Goal: Task Accomplishment & Management: Manage account settings

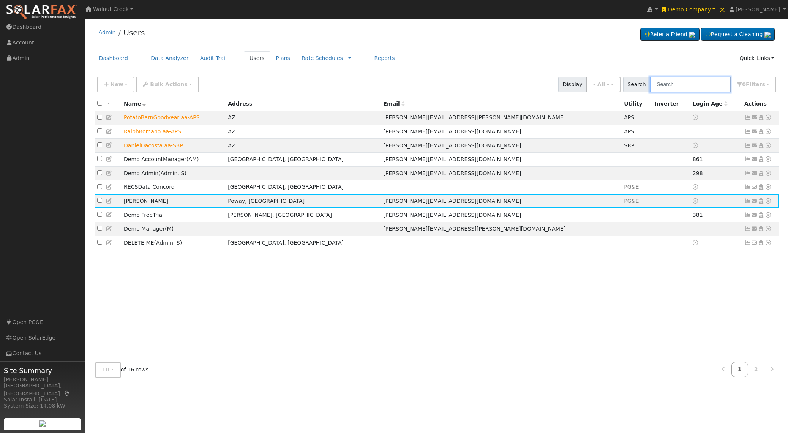
click at [713, 87] on input "text" at bounding box center [690, 85] width 80 height 16
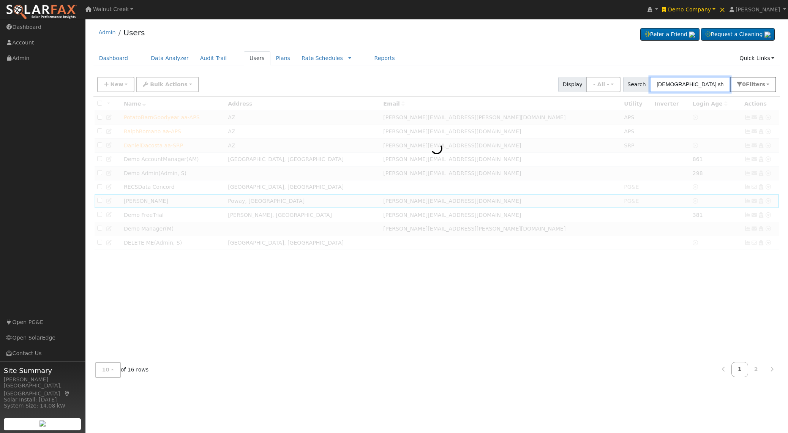
type input "[DEMOGRAPHIC_DATA] short"
click at [763, 80] on button "0 Filter s" at bounding box center [753, 85] width 46 height 16
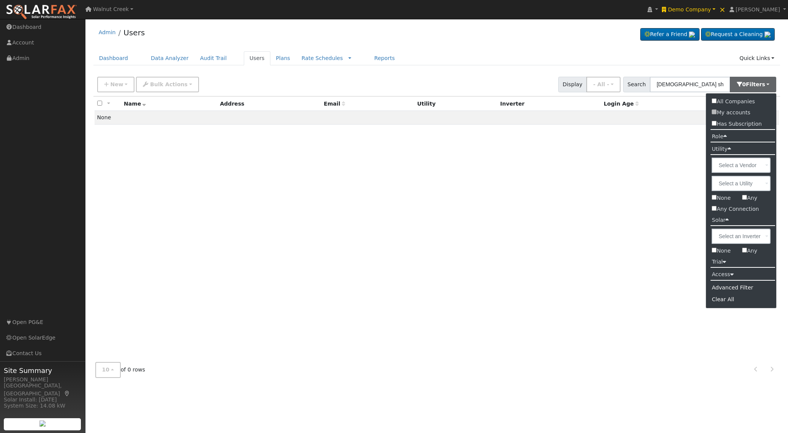
click at [743, 102] on label "All Companies" at bounding box center [733, 101] width 54 height 11
click at [716, 102] on input "All Companies" at bounding box center [714, 100] width 5 height 5
checkbox input "true"
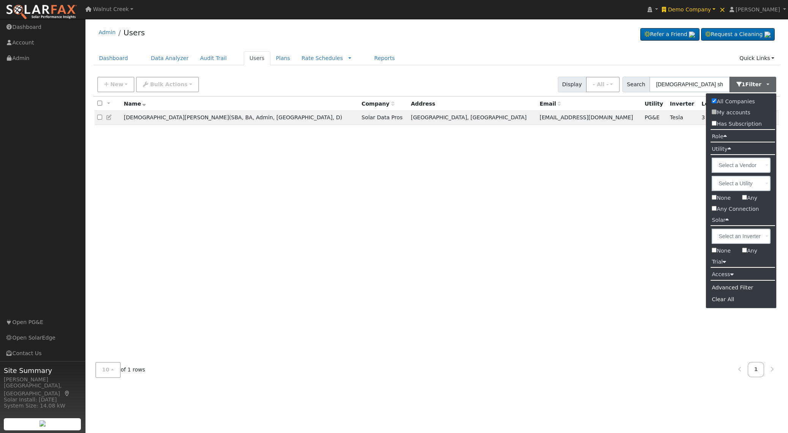
click at [300, 181] on div "All None All on page None on page Name Company Address Email Utility Inverter L…" at bounding box center [436, 226] width 687 height 260
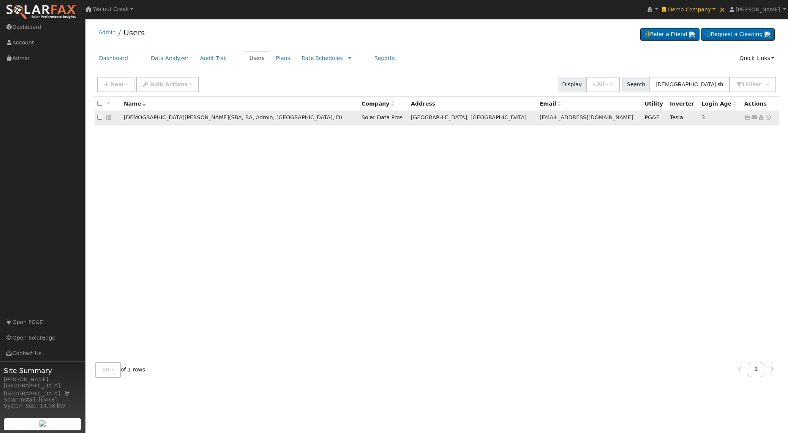
click at [110, 118] on icon at bounding box center [109, 117] width 7 height 5
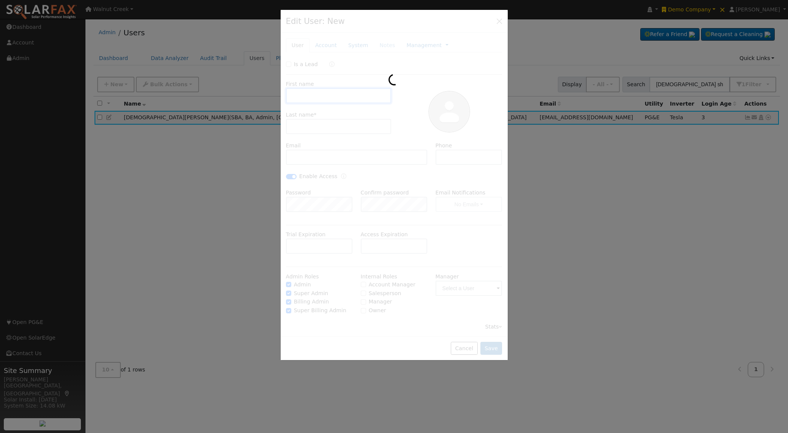
type input "[DEMOGRAPHIC_DATA]"
type input "Short"
type input "[EMAIL_ADDRESS][DOMAIN_NAME]"
type input "[PHONE_NUMBER]"
checkbox input "true"
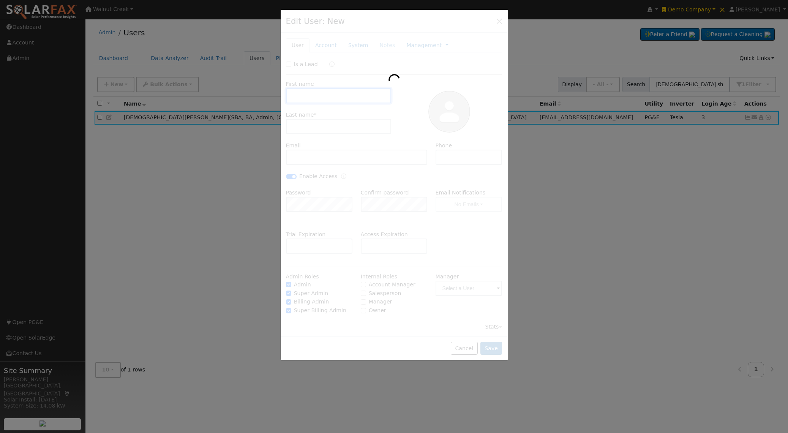
checkbox input "true"
type input "[PERSON_NAME] Home"
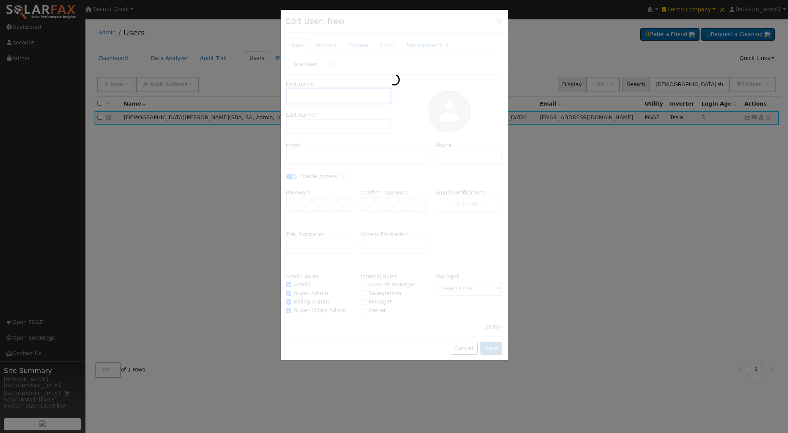
type input "[STREET_ADDRESS][PERSON_NAME]"
type input "[GEOGRAPHIC_DATA]"
type input "CA"
type input "93722"
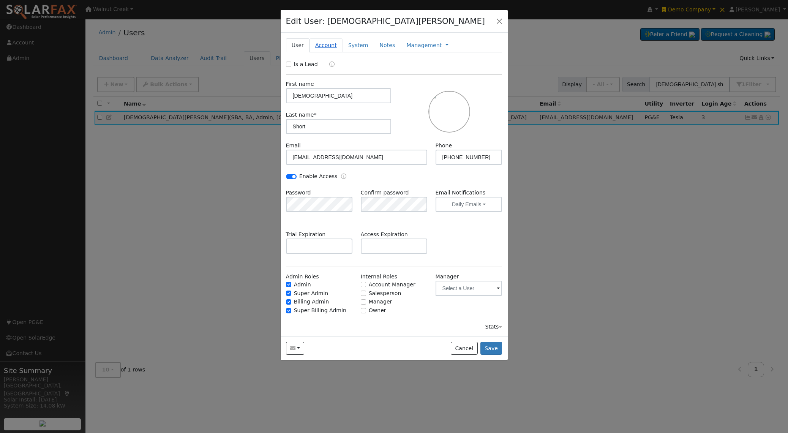
click at [324, 46] on link "Account" at bounding box center [325, 45] width 33 height 14
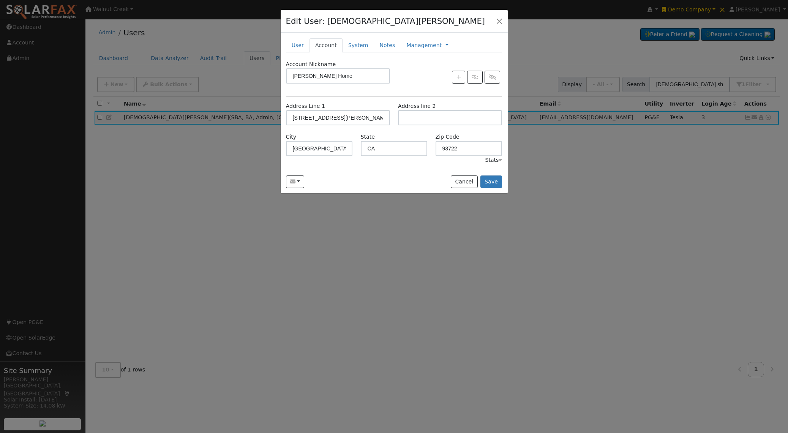
click at [492, 160] on div "Stats" at bounding box center [493, 160] width 17 height 8
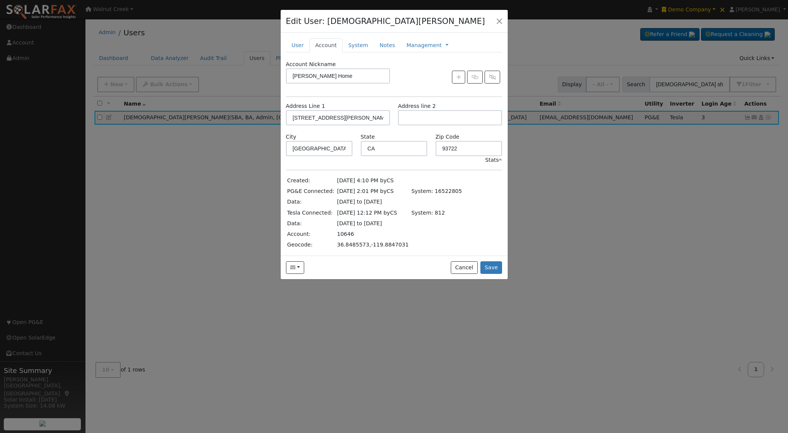
click at [336, 233] on td "10646" at bounding box center [373, 234] width 74 height 11
copy td "10646"
click at [289, 45] on link "User" at bounding box center [298, 45] width 24 height 14
